Goal: Information Seeking & Learning: Find specific page/section

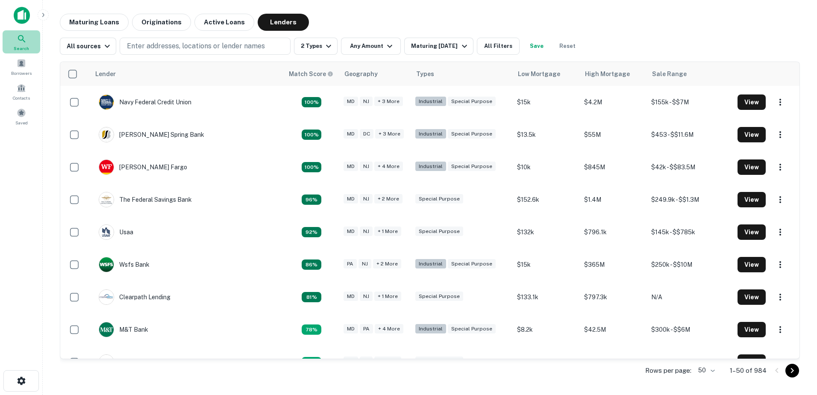
click at [19, 38] on icon at bounding box center [21, 38] width 7 height 7
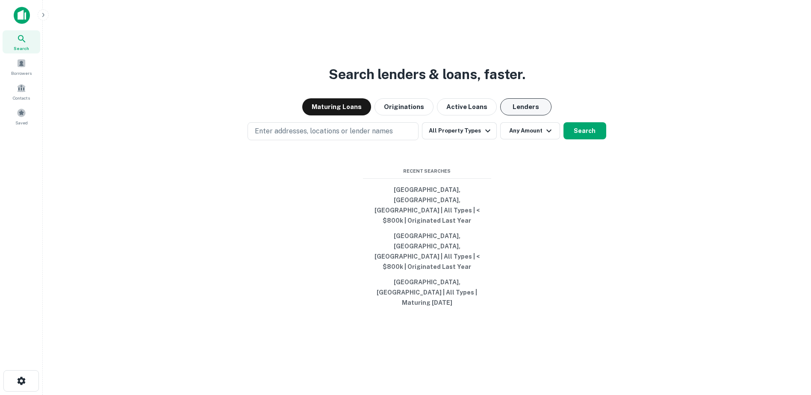
click at [523, 115] on button "Lenders" at bounding box center [525, 106] width 51 height 17
click at [548, 133] on icon "button" at bounding box center [548, 131] width 5 height 3
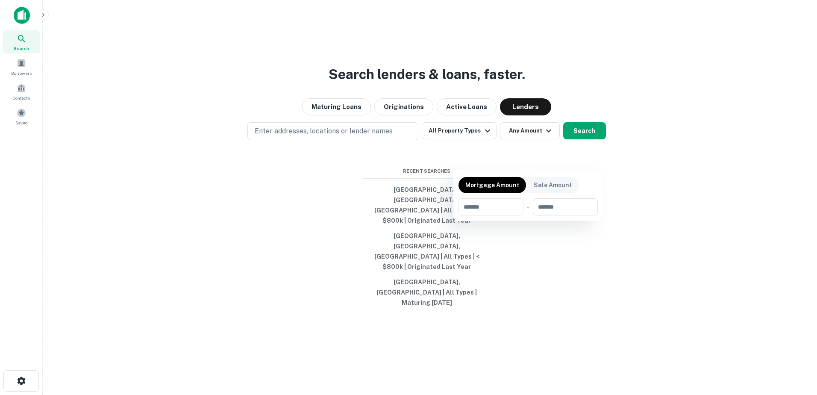
click at [485, 155] on div at bounding box center [408, 197] width 817 height 395
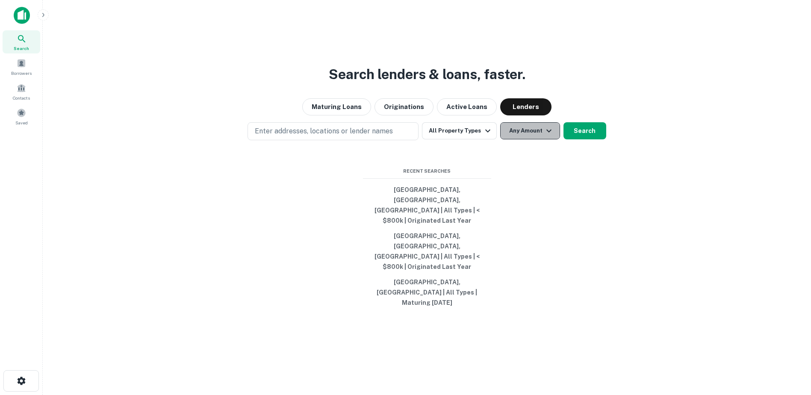
click at [545, 136] on icon "button" at bounding box center [549, 131] width 10 height 10
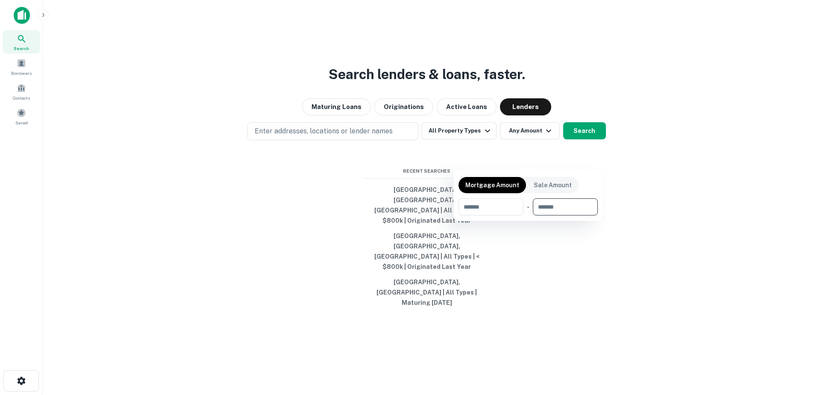
click at [576, 205] on input "number" at bounding box center [562, 206] width 59 height 17
type input "******"
click at [534, 262] on div at bounding box center [408, 197] width 817 height 395
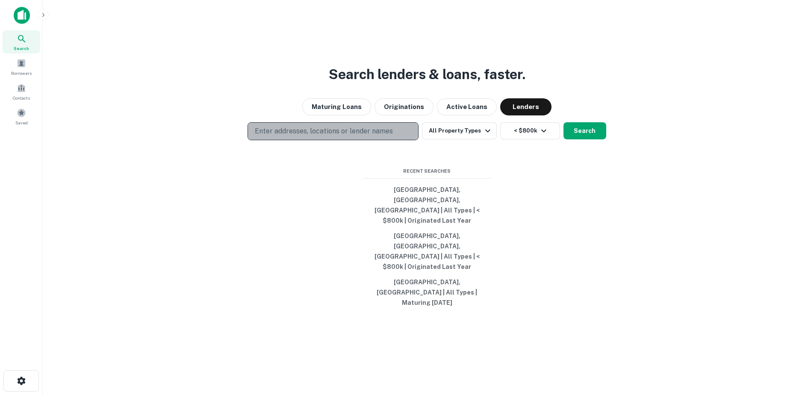
click at [287, 136] on p "Enter addresses, locations or lender names" at bounding box center [324, 131] width 138 height 10
click at [295, 136] on p "Enter addresses, locations or lender names" at bounding box center [324, 131] width 138 height 10
click at [290, 136] on p "Enter addresses, locations or lender names" at bounding box center [324, 131] width 138 height 10
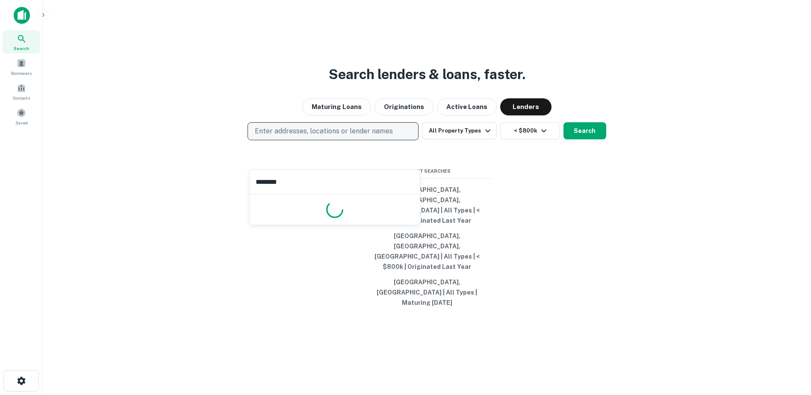
type input "*********"
